Goal: Information Seeking & Learning: Learn about a topic

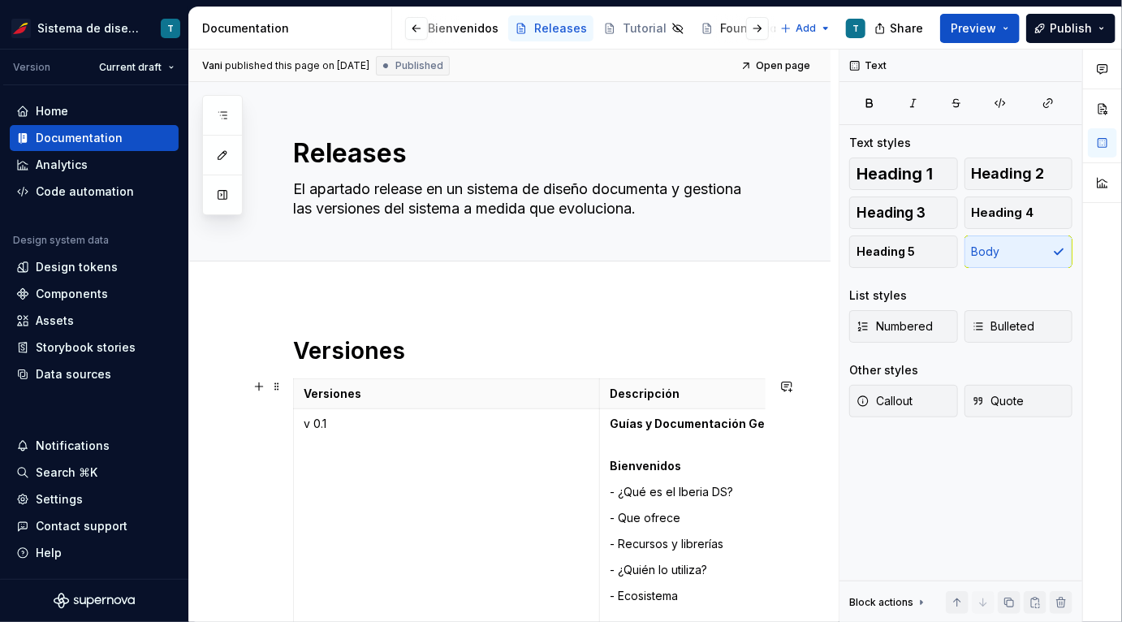
scroll to position [8810, 0]
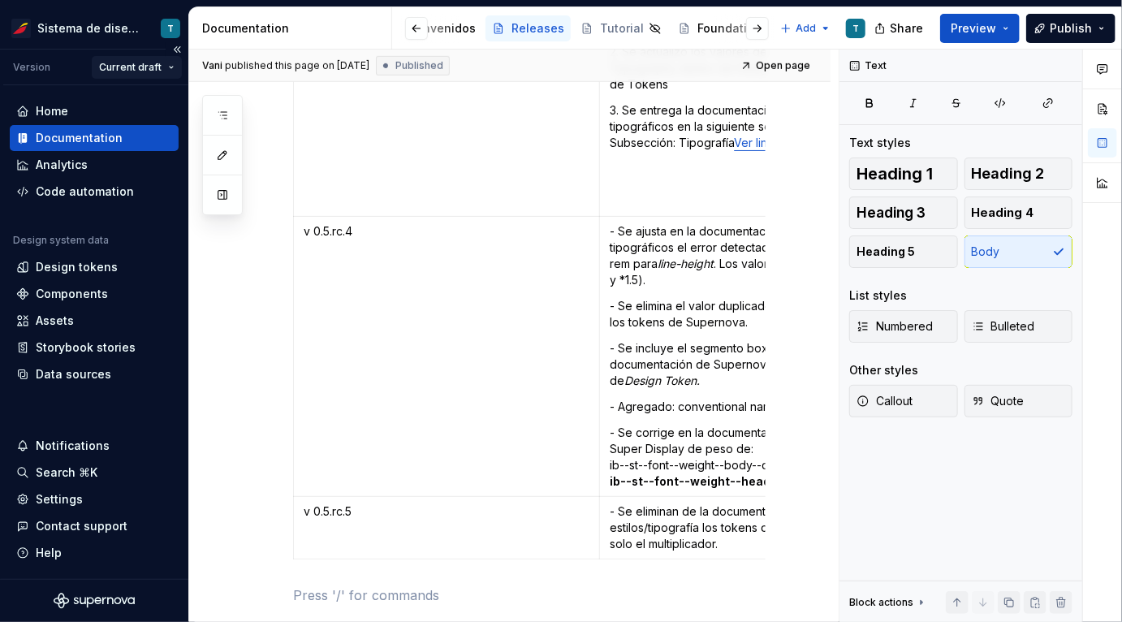
click at [151, 67] on html "Sistema de diseño Iberia T Version Current draft Home Documentation Analytics C…" at bounding box center [561, 311] width 1122 height 622
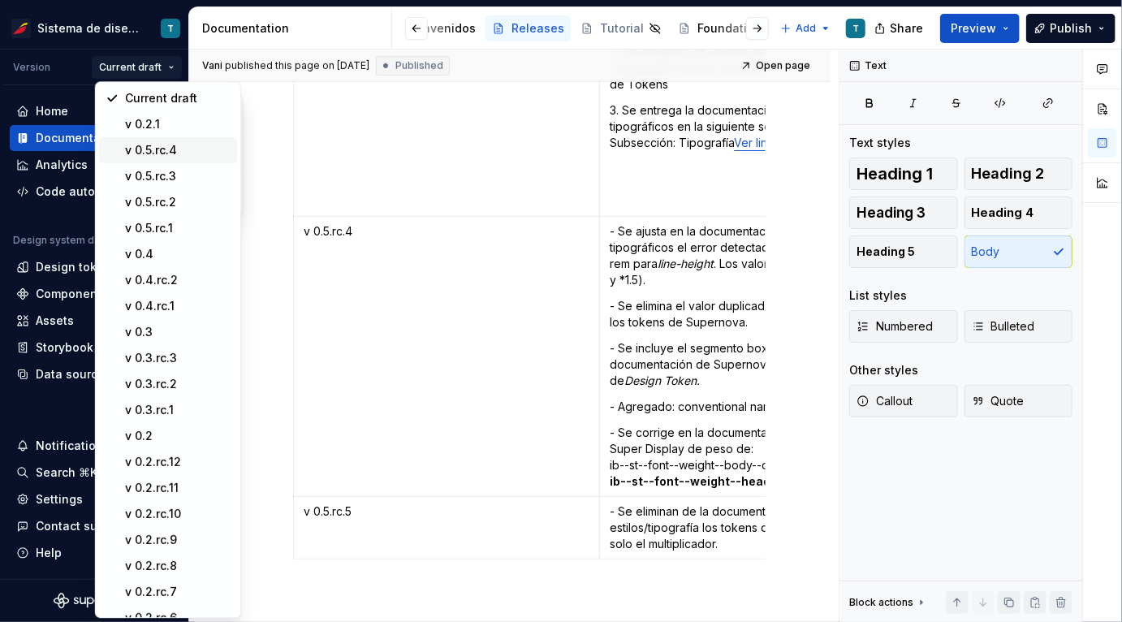
click at [172, 153] on div "v 0.5.rc.4" at bounding box center [178, 150] width 106 height 16
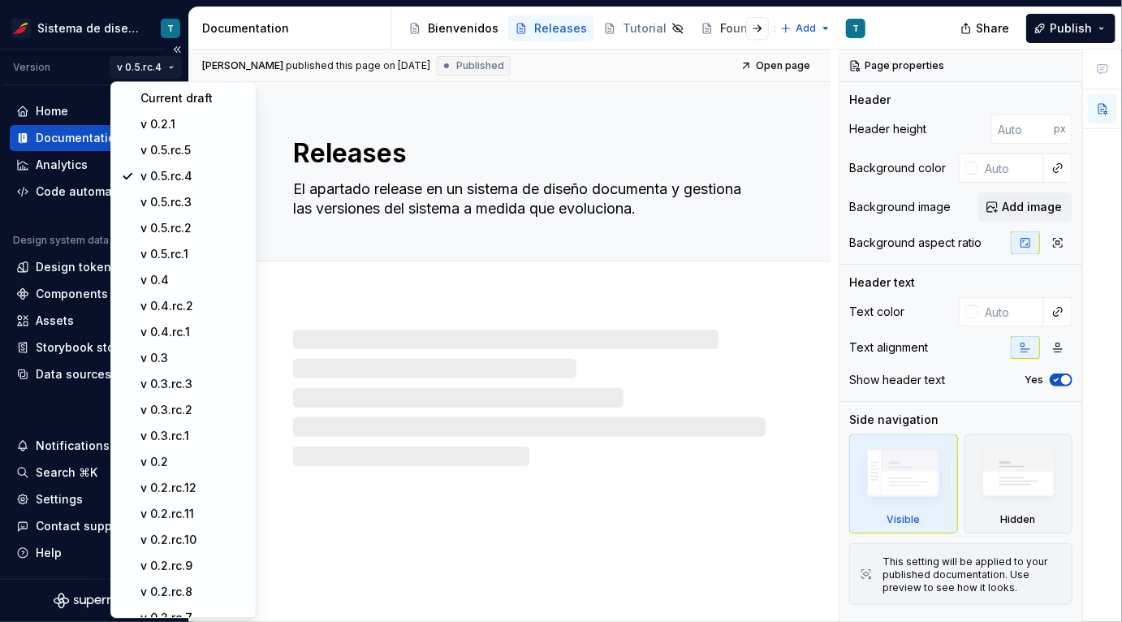
click at [160, 75] on html "Sistema de diseño Iberia T Version v 0.5.rc.4 Home Documentation Analytics Code…" at bounding box center [561, 311] width 1122 height 622
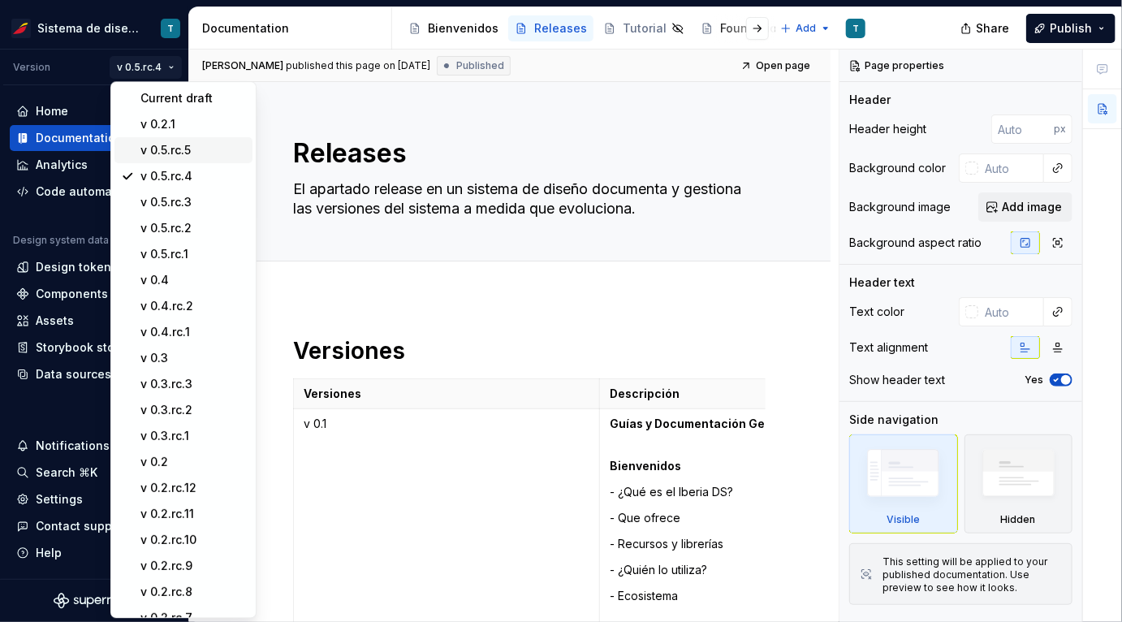
click at [177, 153] on div "v 0.5.rc.5" at bounding box center [193, 150] width 106 height 16
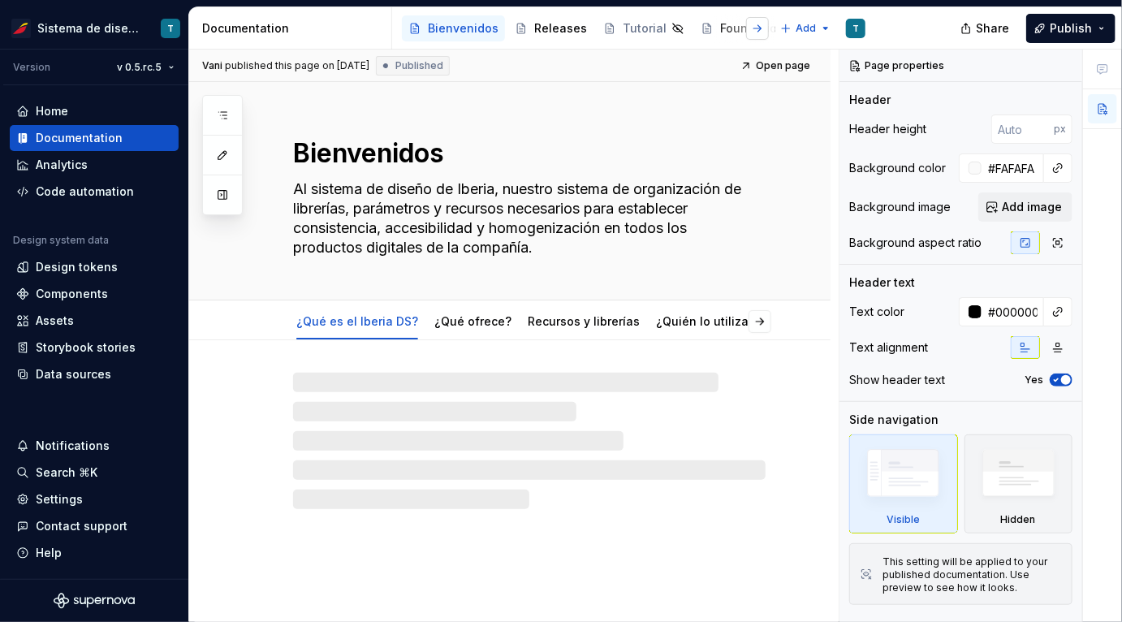
click at [759, 30] on button "button" at bounding box center [757, 28] width 23 height 23
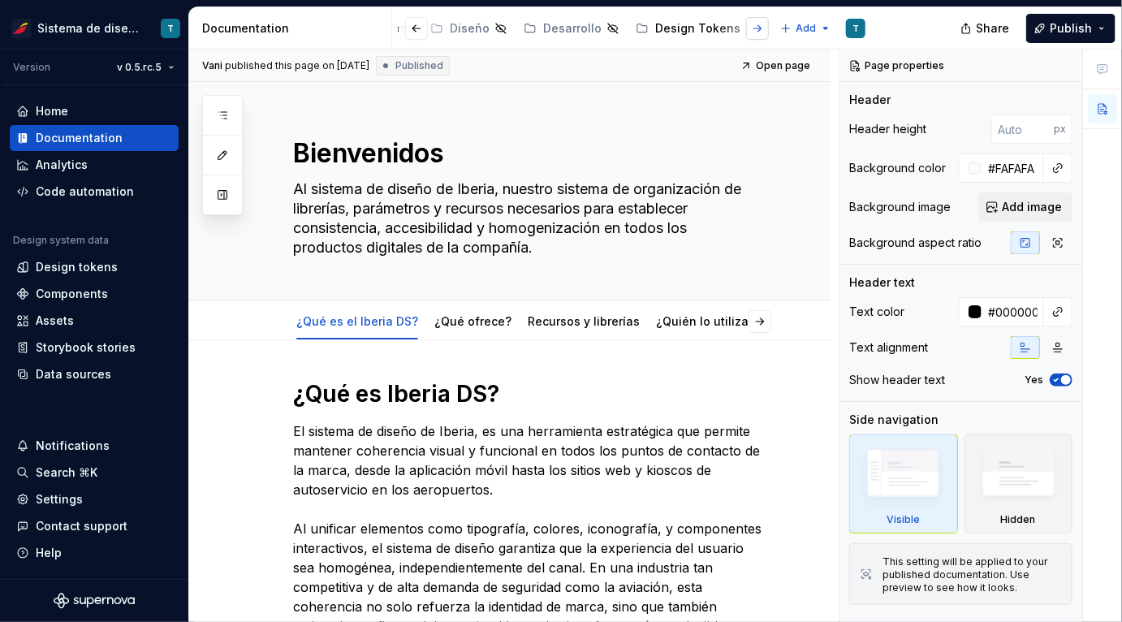
scroll to position [0, 379]
click at [666, 26] on div "Design Tokens" at bounding box center [695, 28] width 85 height 16
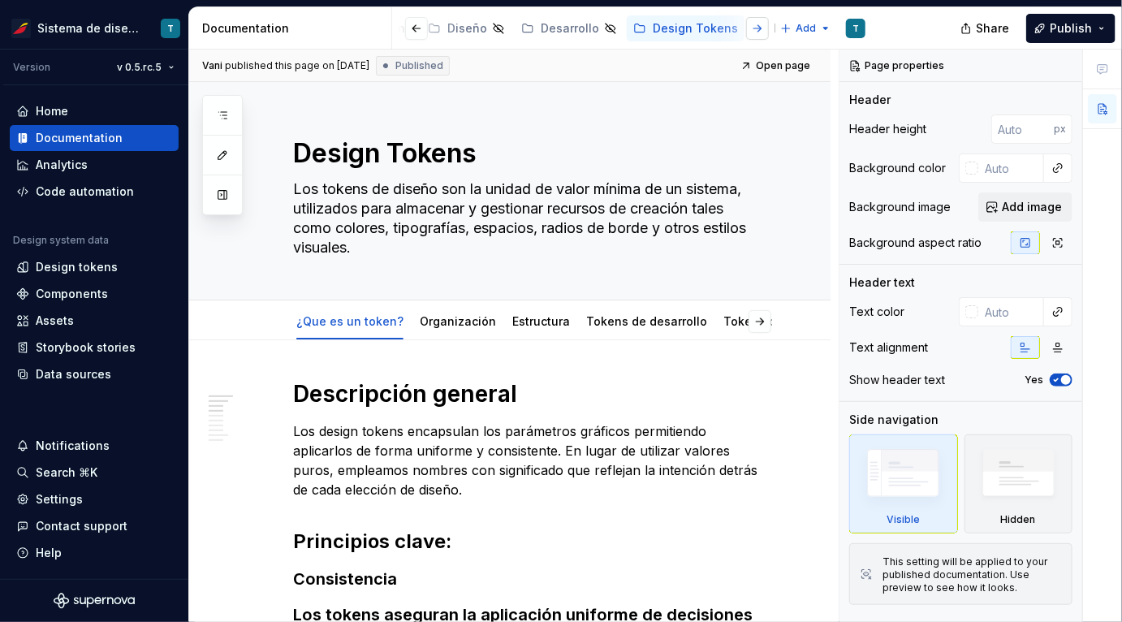
click at [754, 30] on button "button" at bounding box center [757, 28] width 23 height 23
click at [632, 35] on div "Estilos" at bounding box center [650, 28] width 37 height 16
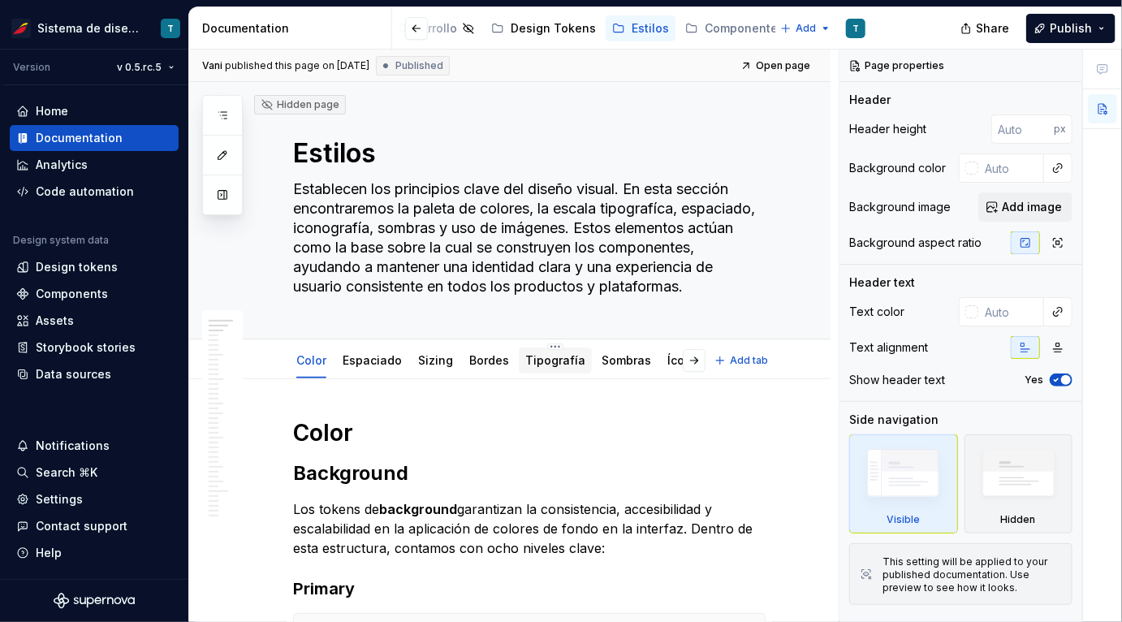
click at [546, 358] on link "Tipografía" at bounding box center [555, 360] width 60 height 14
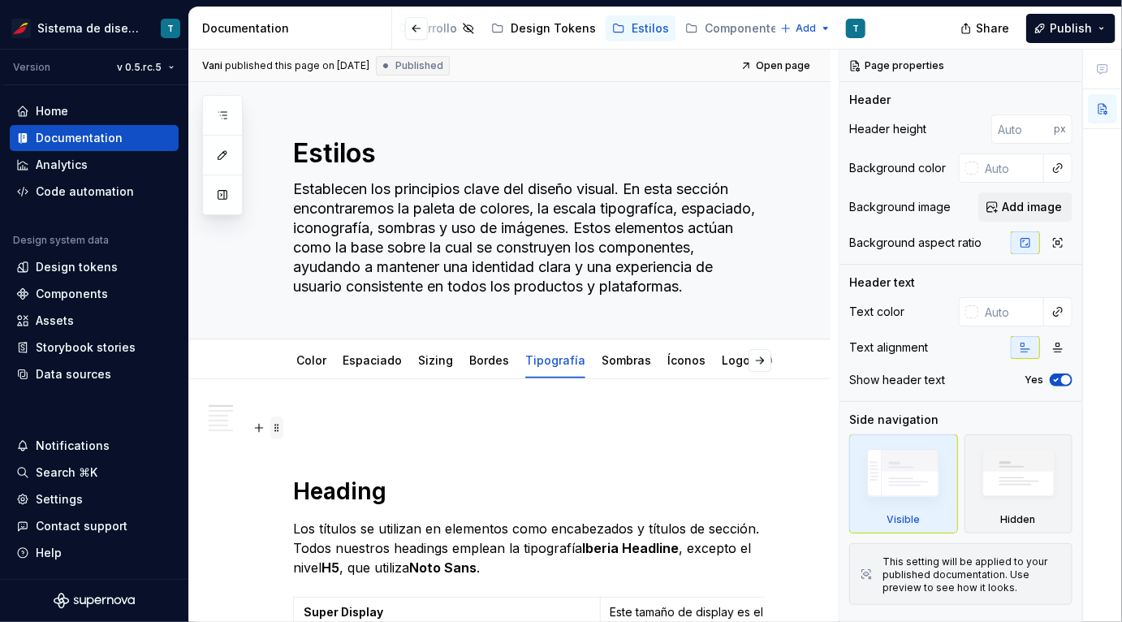
click at [276, 426] on span at bounding box center [276, 428] width 13 height 23
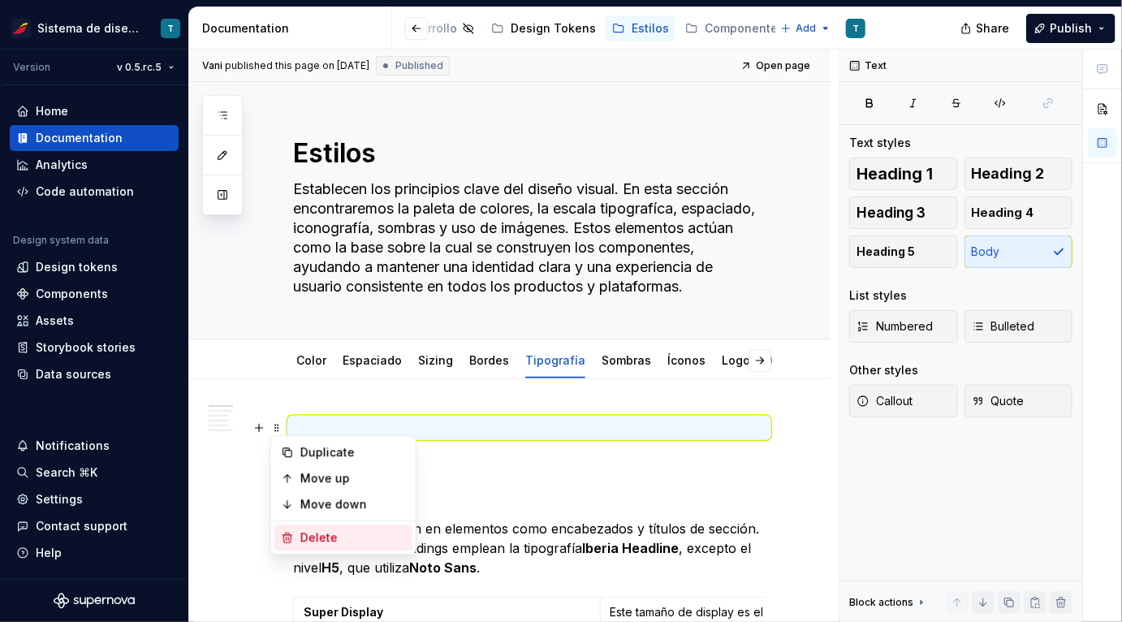
click at [300, 532] on div "Delete" at bounding box center [353, 537] width 106 height 16
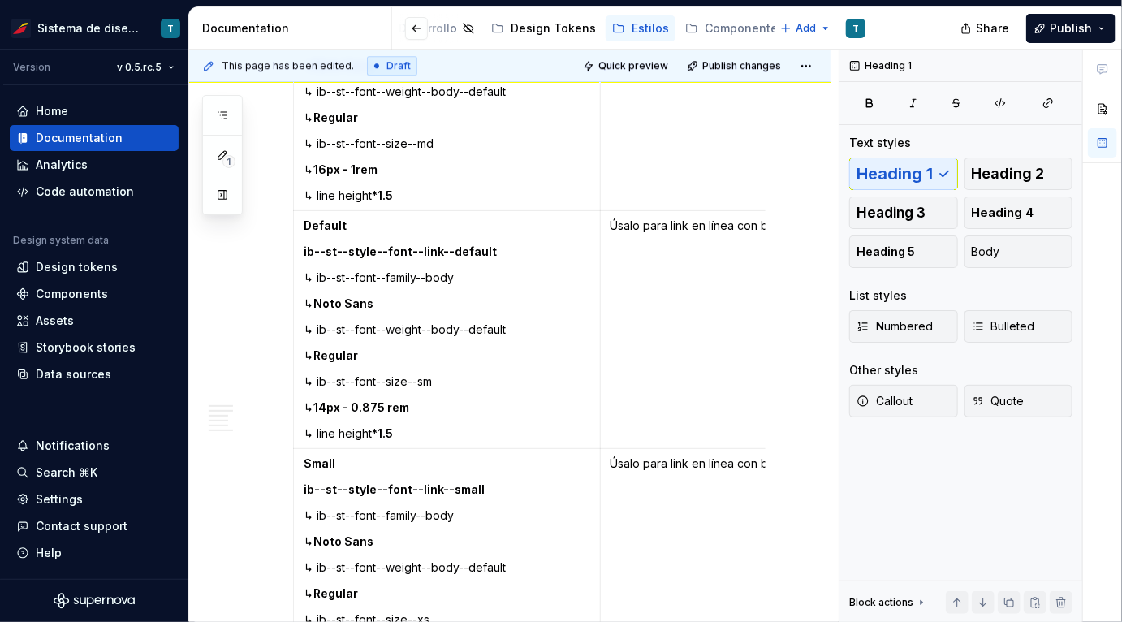
scroll to position [5294, 0]
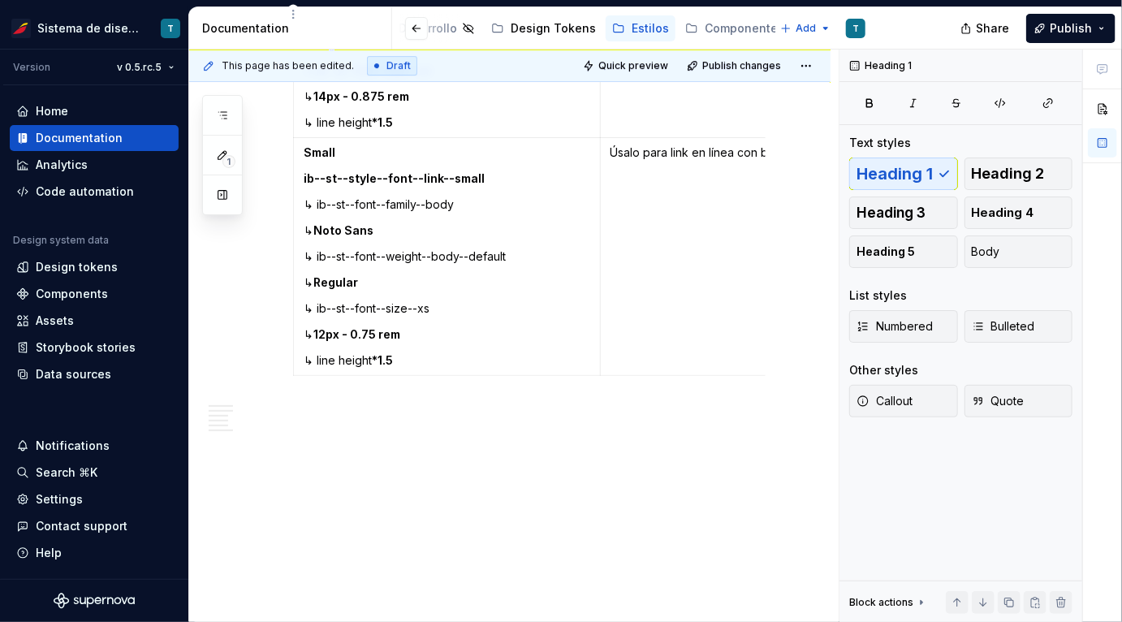
type textarea "*"
